Goal: Understand process/instructions: Learn how to perform a task or action

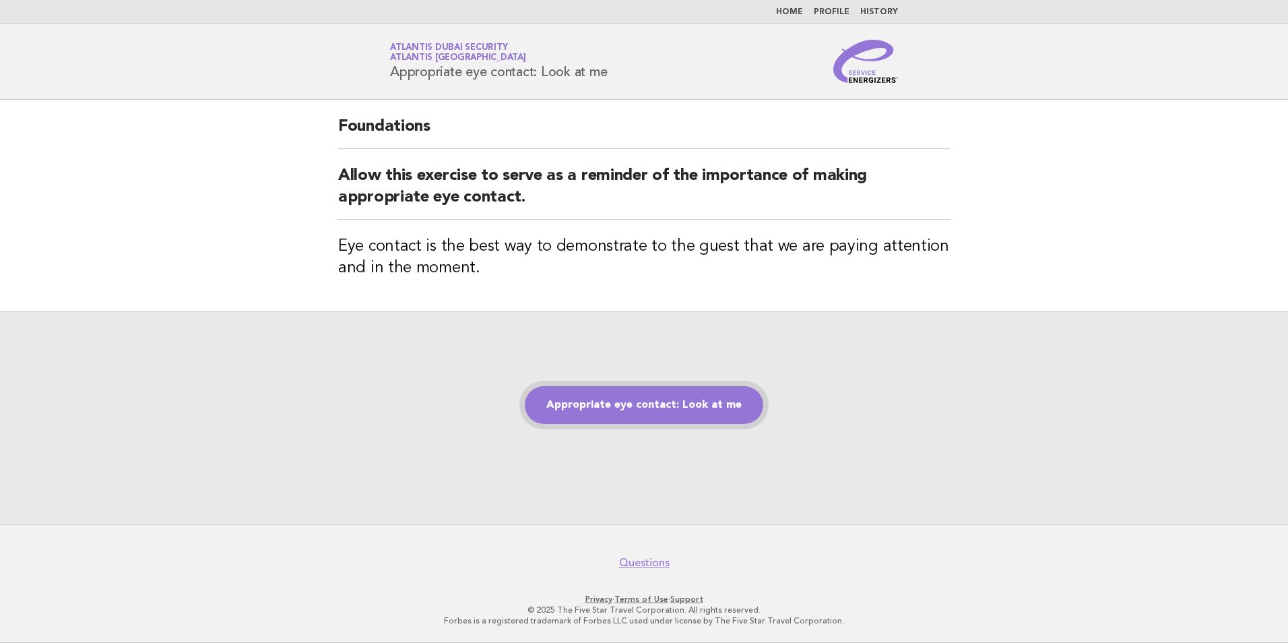
click at [662, 402] on link "Appropriate eye contact: Look at me" at bounding box center [644, 405] width 239 height 38
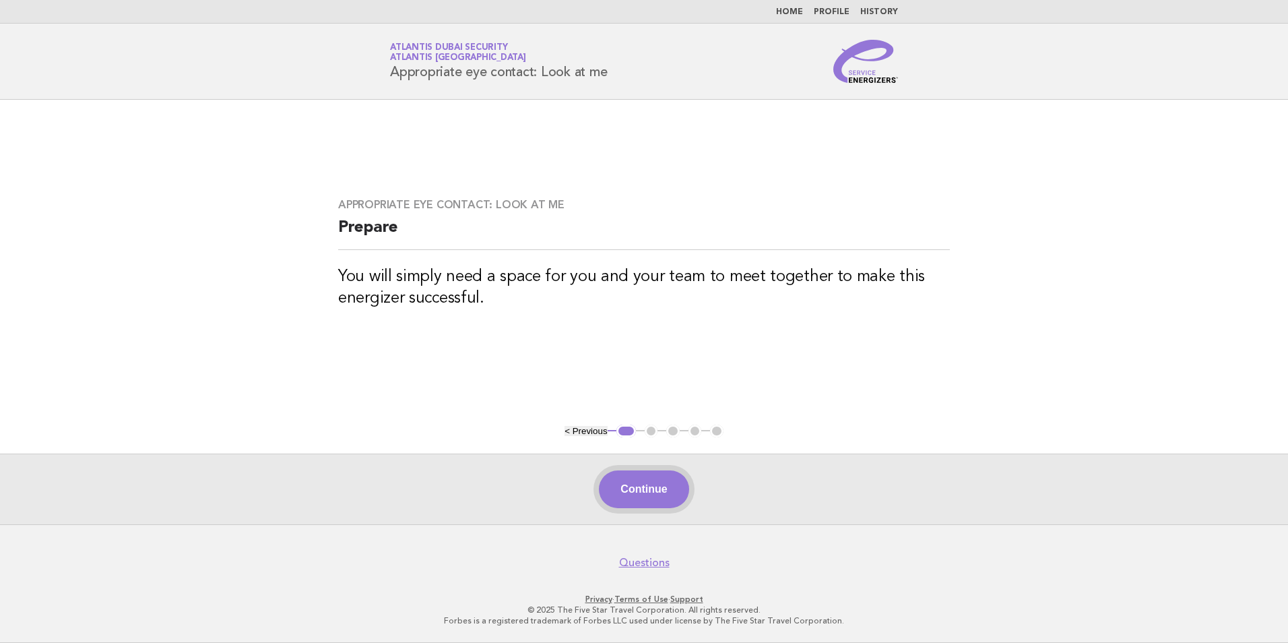
click at [644, 491] on button "Continue" at bounding box center [644, 489] width 90 height 38
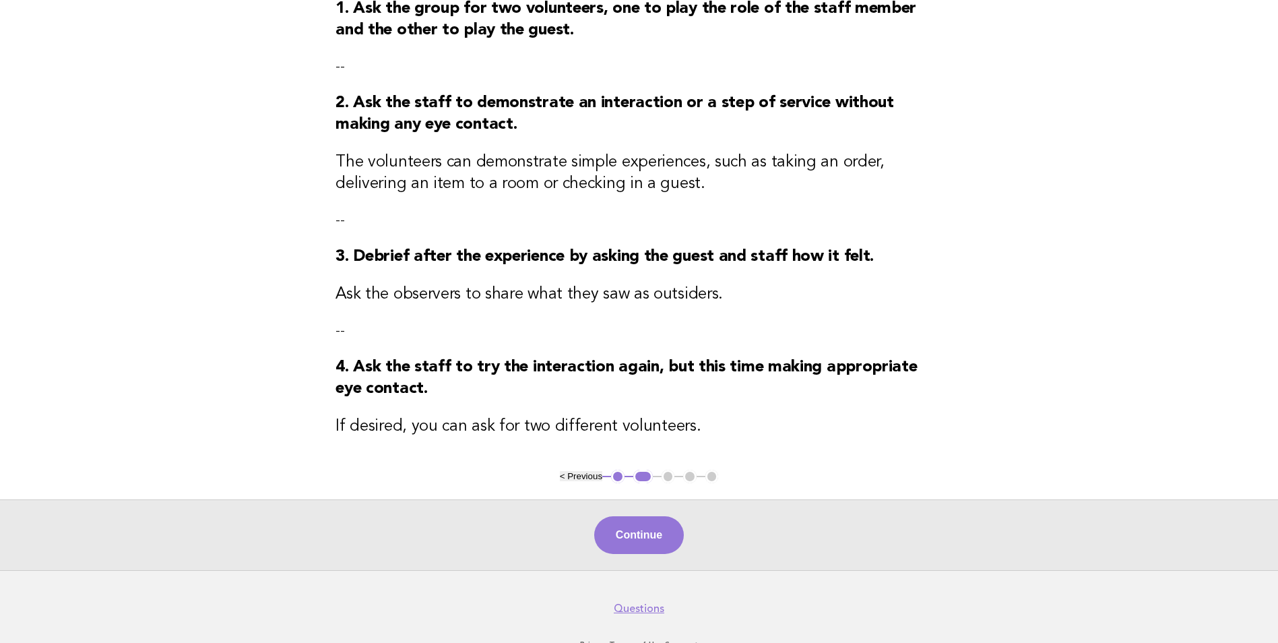
scroll to position [236, 0]
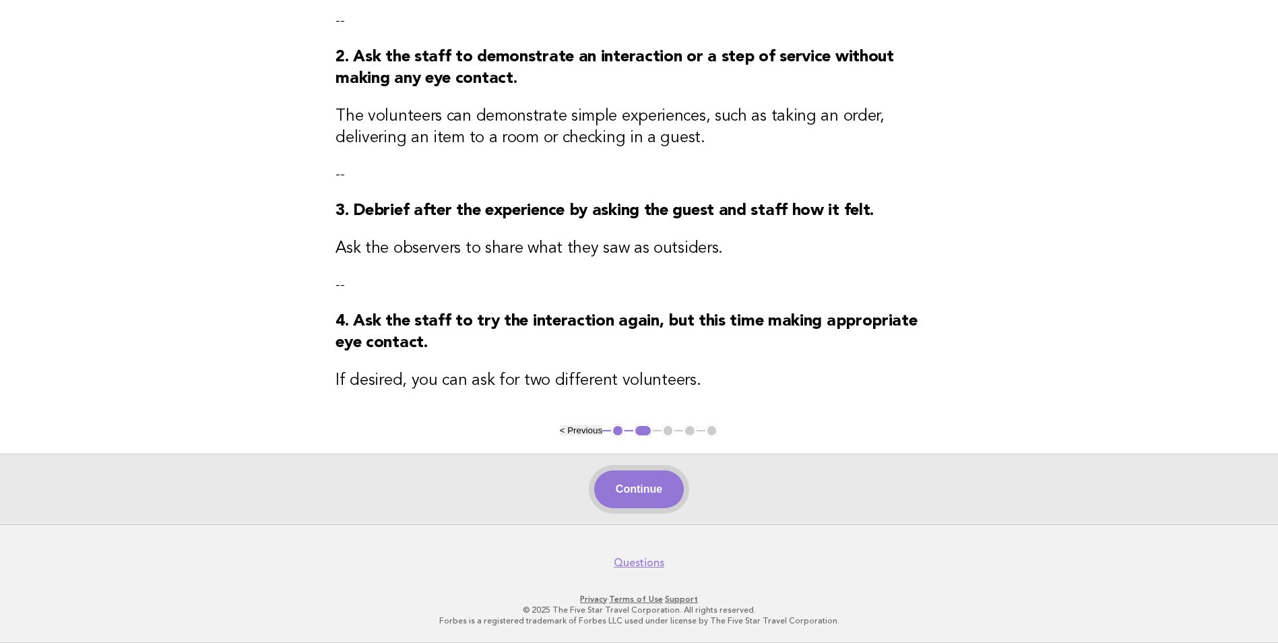
click at [647, 484] on button "Continue" at bounding box center [639, 489] width 90 height 38
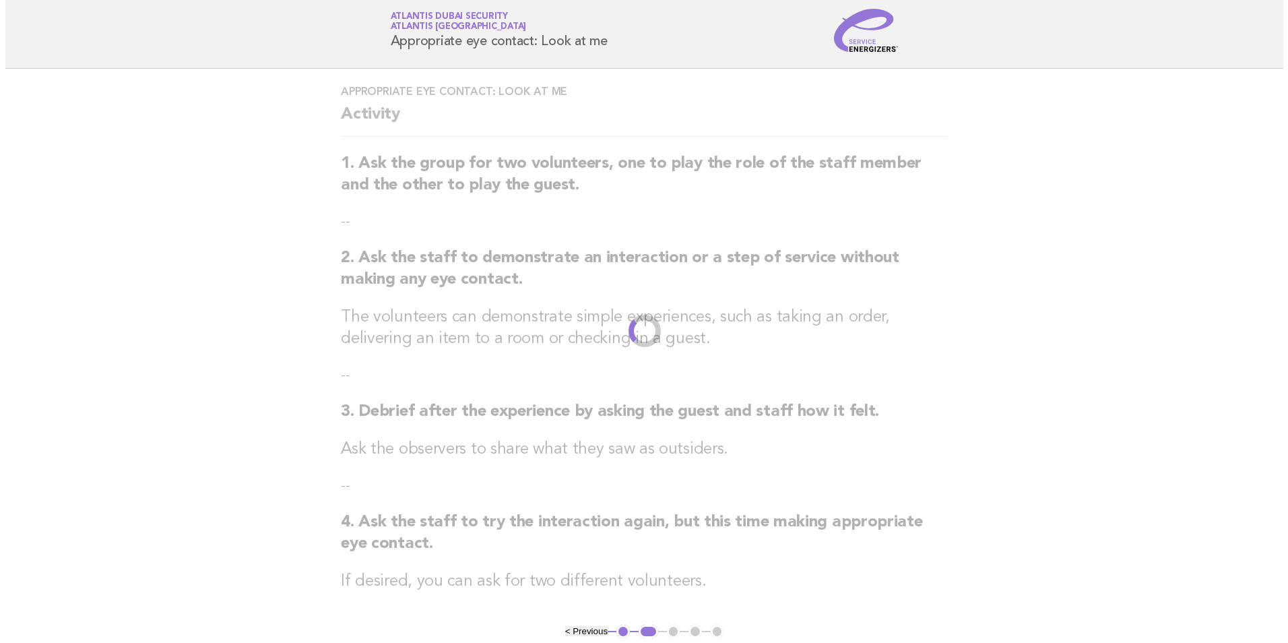
scroll to position [0, 0]
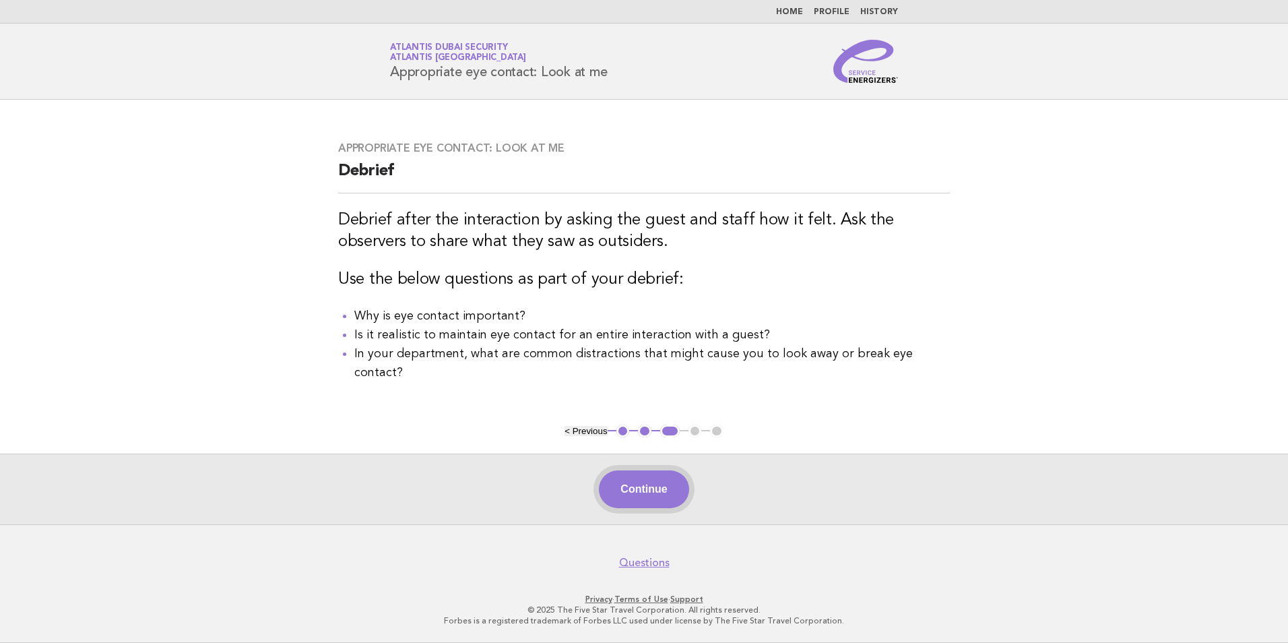
click at [656, 491] on button "Continue" at bounding box center [644, 489] width 90 height 38
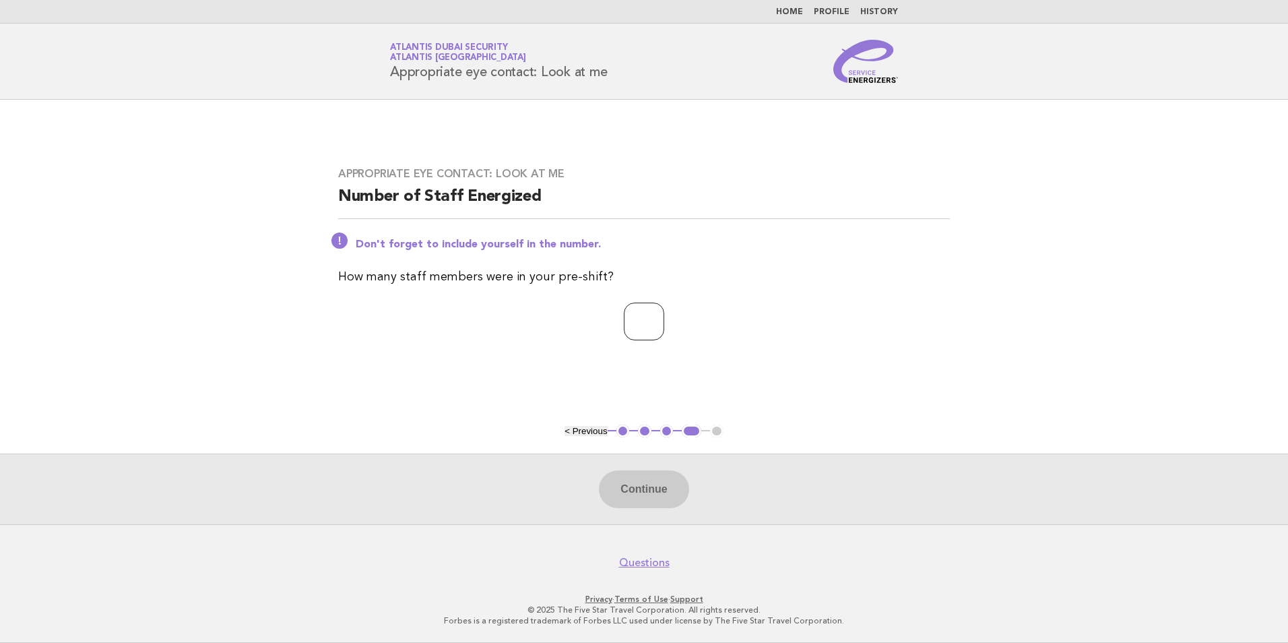
click at [660, 321] on input "number" at bounding box center [644, 322] width 40 height 38
type input "*"
click at [656, 473] on button "Continue" at bounding box center [644, 489] width 90 height 38
